Goal: Task Accomplishment & Management: Manage account settings

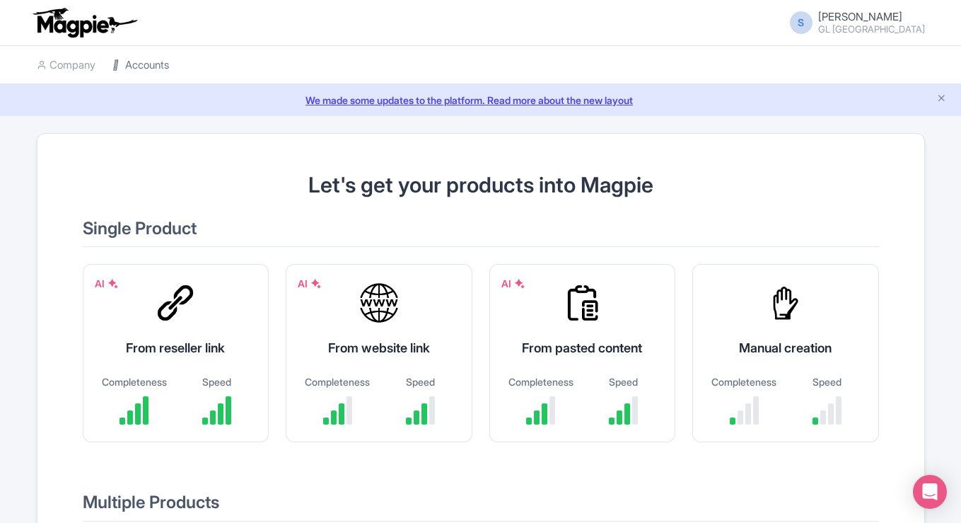
click at [153, 61] on link "Accounts" at bounding box center [140, 65] width 57 height 39
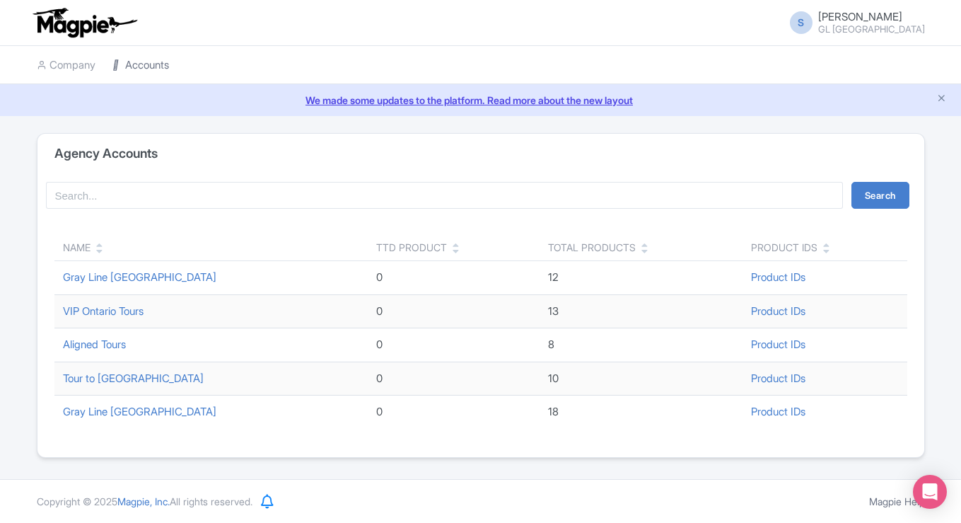
click at [134, 64] on link "Accounts" at bounding box center [140, 65] width 57 height 39
click at [100, 408] on link "Gray Line [GEOGRAPHIC_DATA]" at bounding box center [139, 410] width 153 height 13
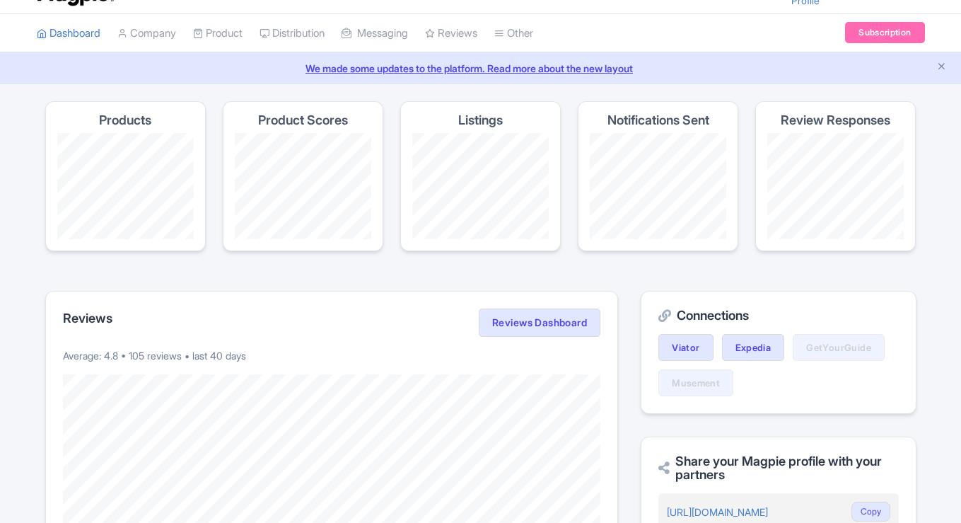
scroll to position [35, 0]
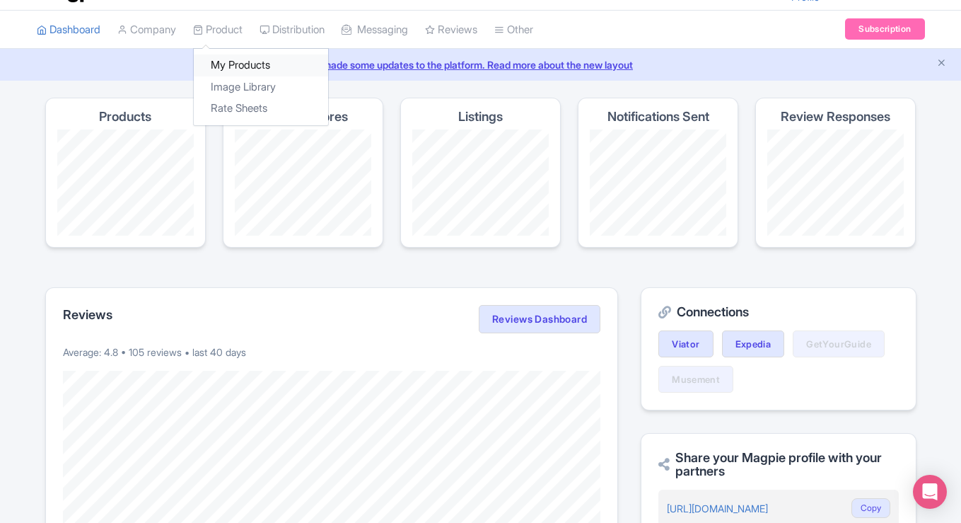
click at [237, 67] on link "My Products" at bounding box center [261, 65] width 134 height 22
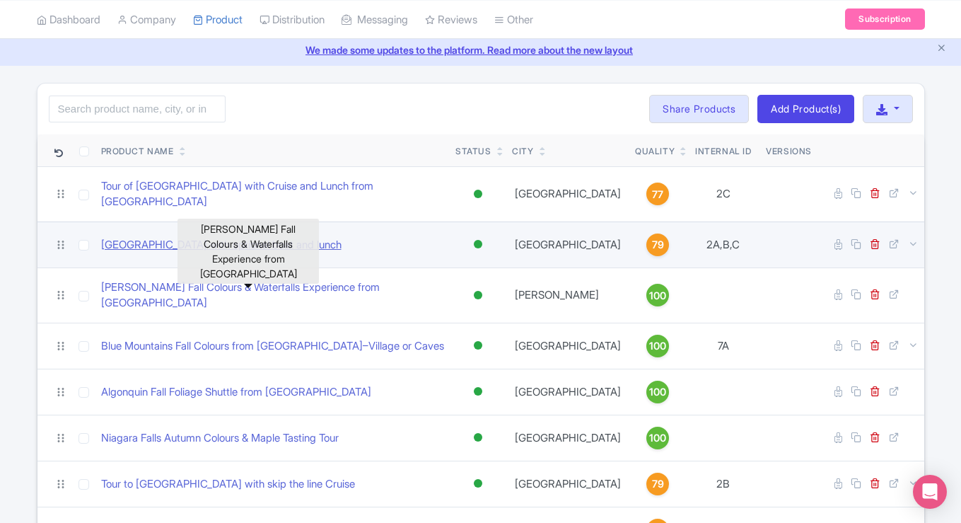
scroll to position [52, 0]
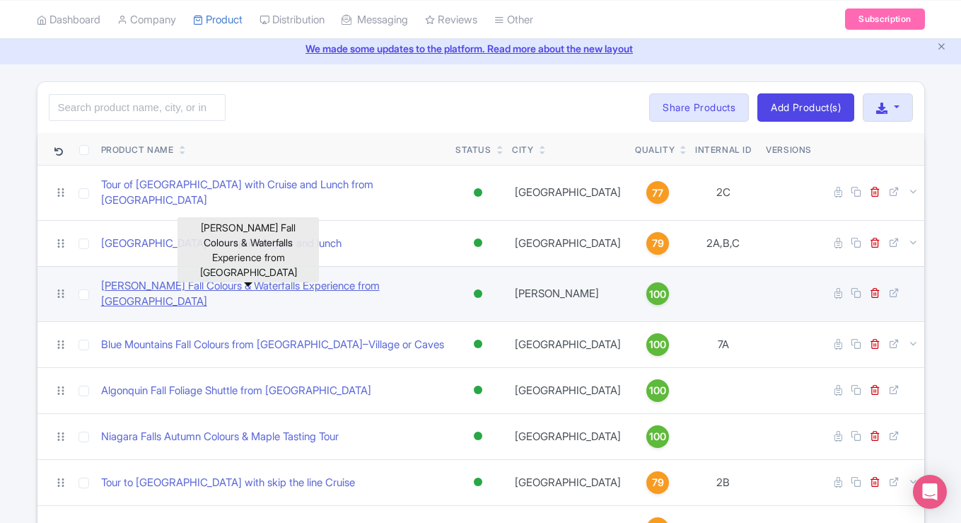
click at [279, 281] on link "Hamilton Fall Colours & Waterfalls Experience from Toronto" at bounding box center [273, 294] width 344 height 32
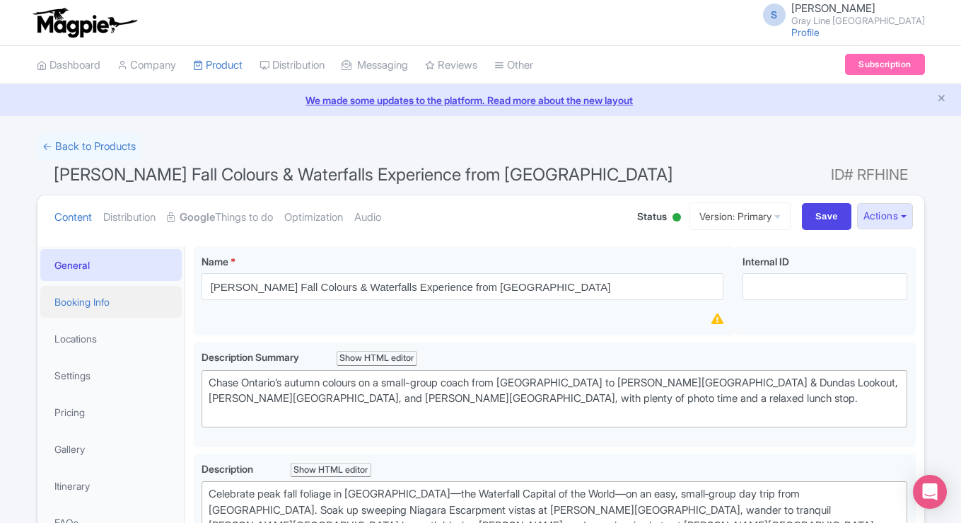
click at [118, 298] on link "Booking Info" at bounding box center [110, 302] width 141 height 32
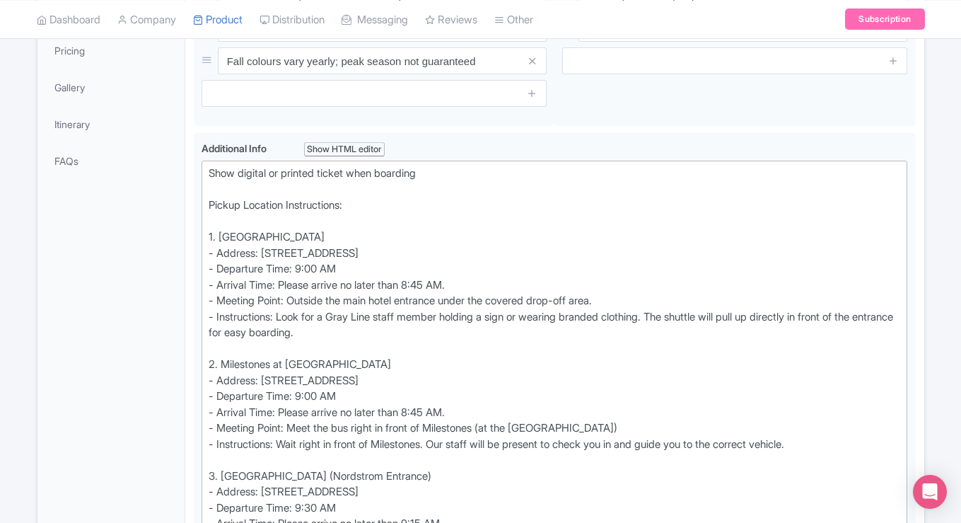
scroll to position [100, 0]
